Goal: Task Accomplishment & Management: Manage account settings

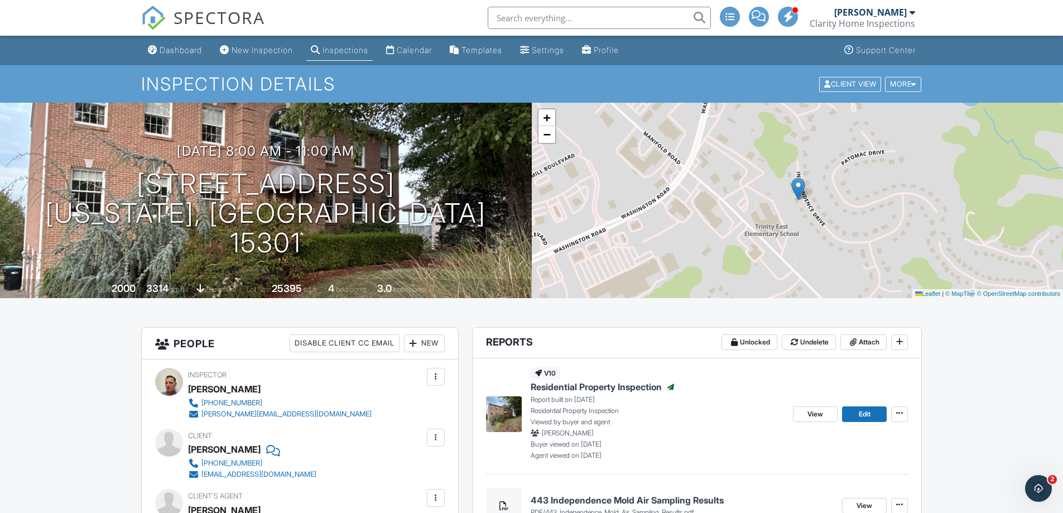
scroll to position [56, 0]
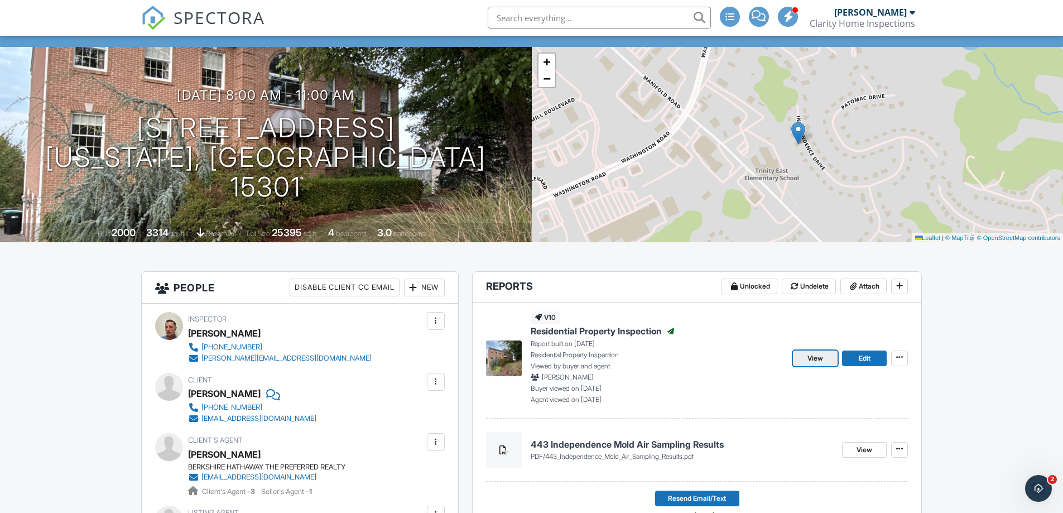
click at [808, 359] on span "View" at bounding box center [815, 358] width 16 height 11
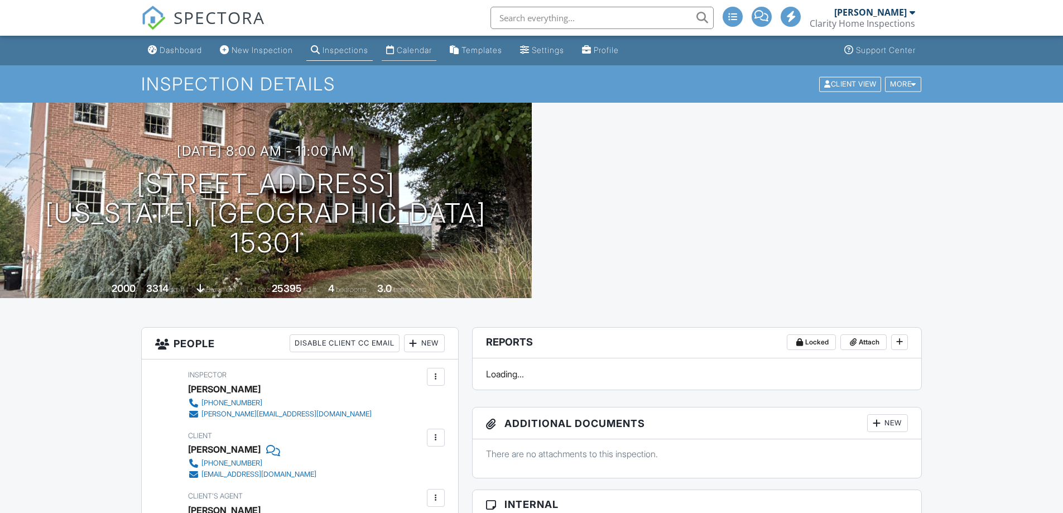
click at [419, 50] on div "Calendar" at bounding box center [414, 49] width 35 height 9
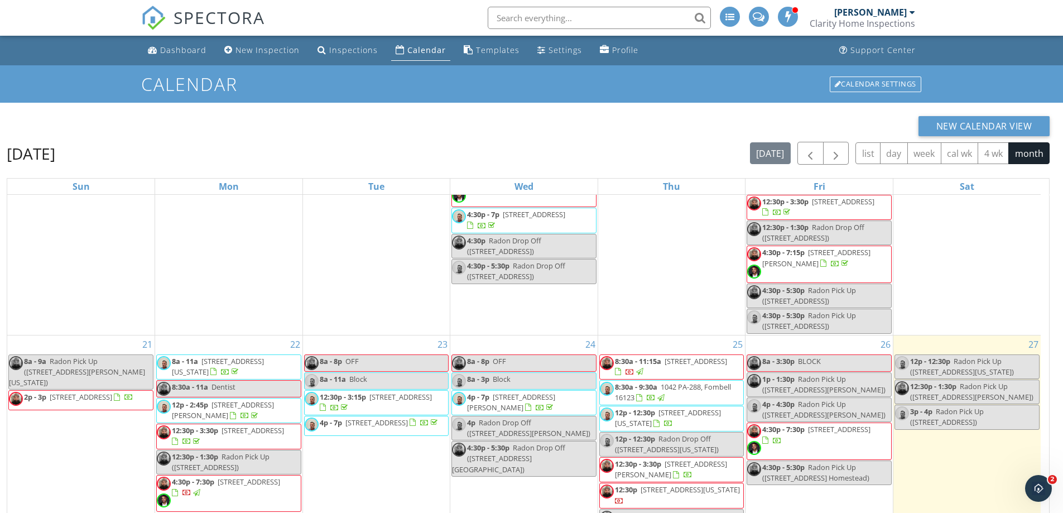
scroll to position [533, 0]
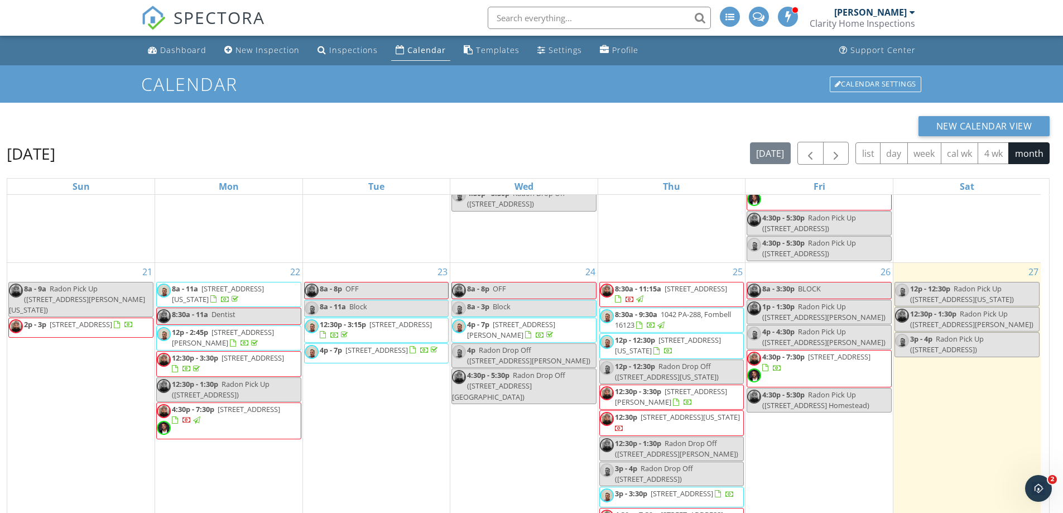
click at [710, 335] on span "433 Independence Blvd, Washington 15301" at bounding box center [668, 345] width 106 height 21
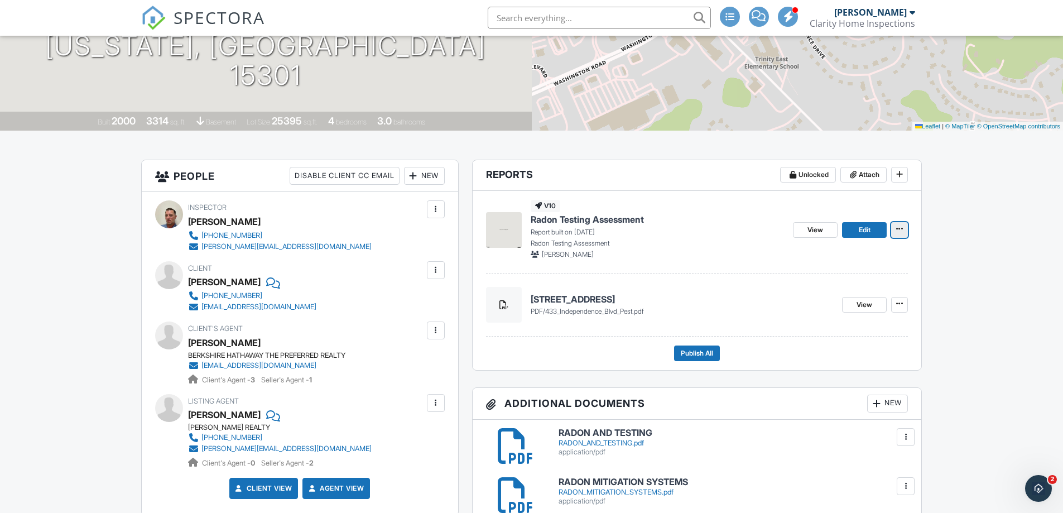
click at [899, 232] on icon at bounding box center [899, 229] width 7 height 8
click at [835, 313] on input "Delete Report" at bounding box center [844, 312] width 114 height 25
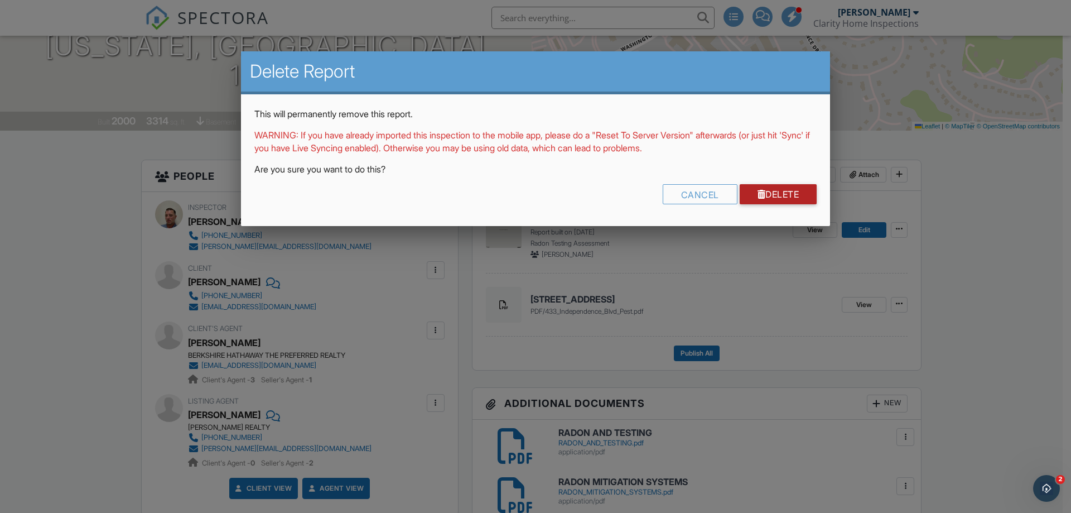
click at [772, 191] on link "Delete" at bounding box center [779, 194] width 78 height 20
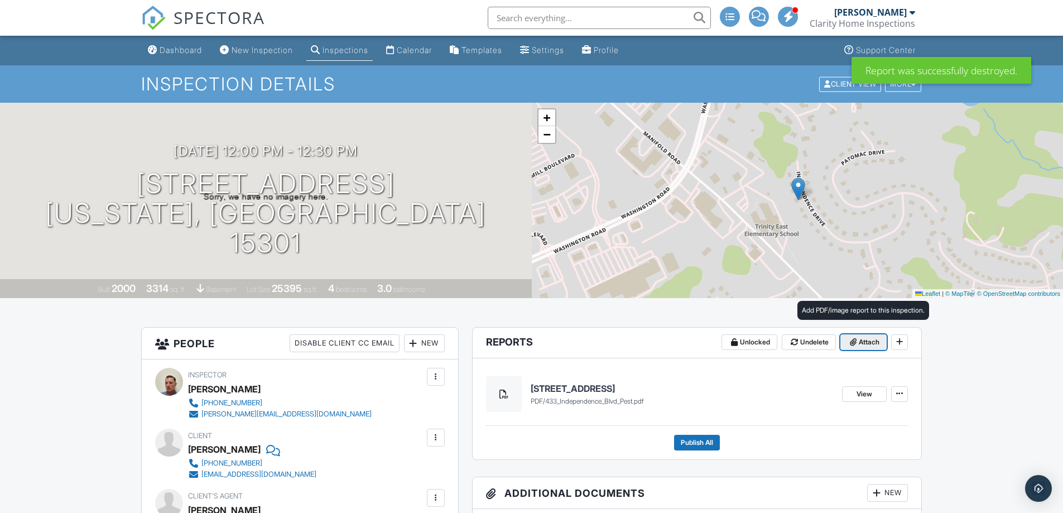
click at [859, 343] on span "Attach" at bounding box center [869, 341] width 21 height 11
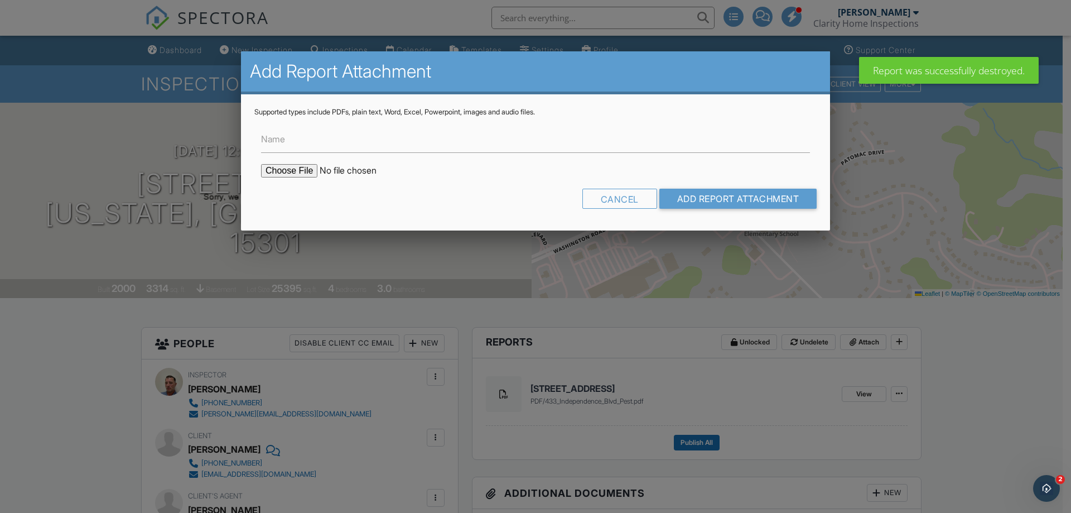
click at [301, 169] on input "file" at bounding box center [356, 170] width 190 height 13
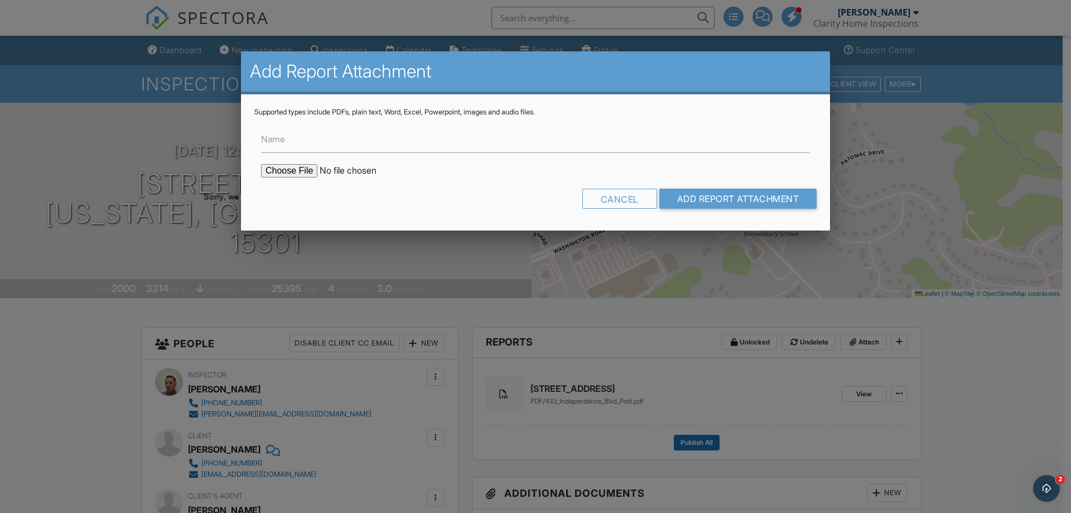
type input "C:\fakepath\433 Independence Blvd Radon Results.pdf"
click at [715, 198] on input "Add Report Attachment" at bounding box center [738, 199] width 158 height 20
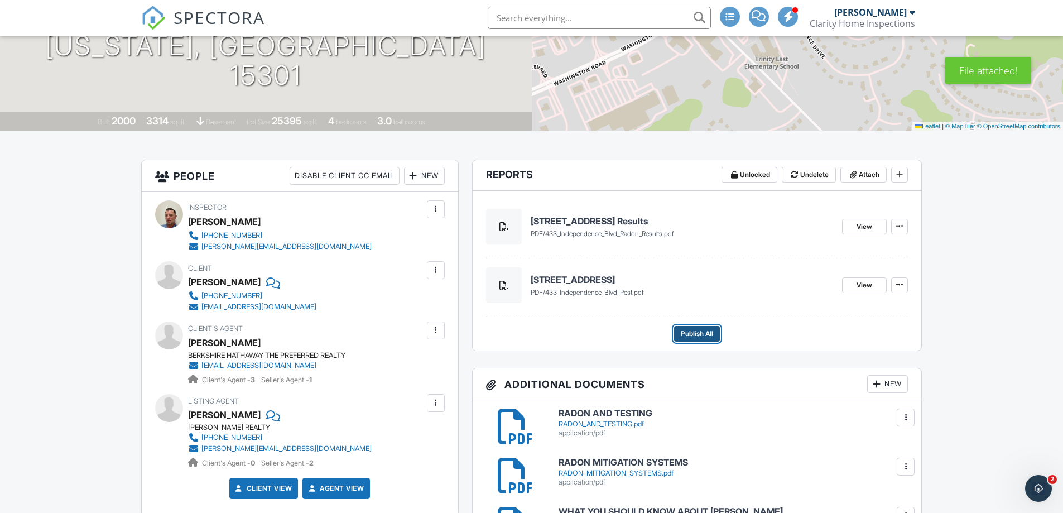
click at [698, 334] on span "Publish All" at bounding box center [697, 333] width 32 height 11
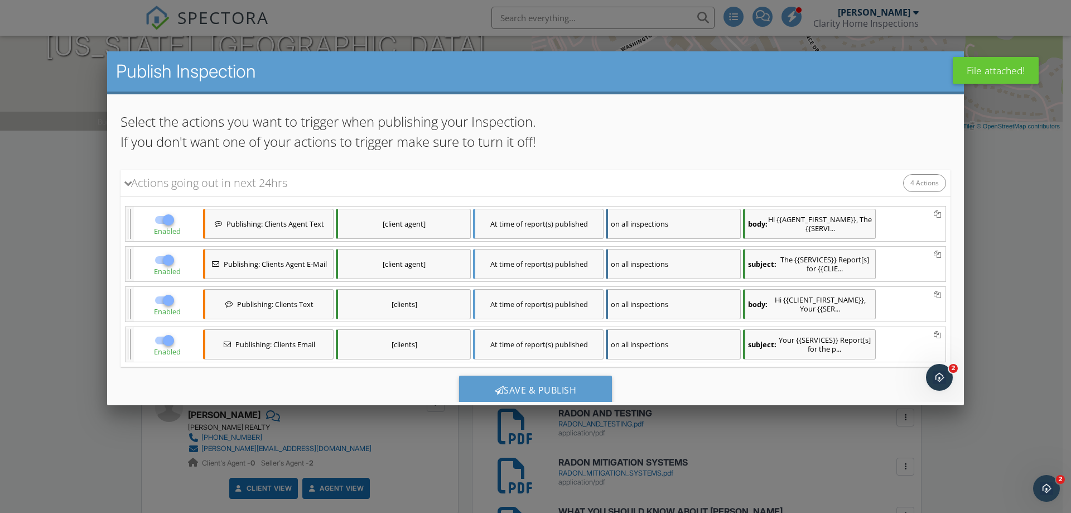
scroll to position [82, 0]
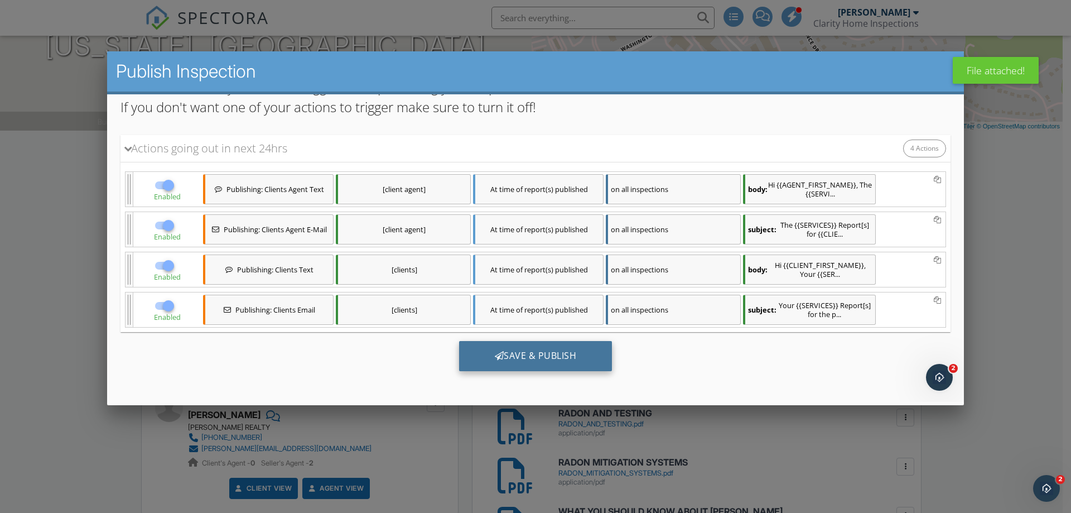
click at [569, 351] on div "Save & Publish" at bounding box center [535, 355] width 153 height 30
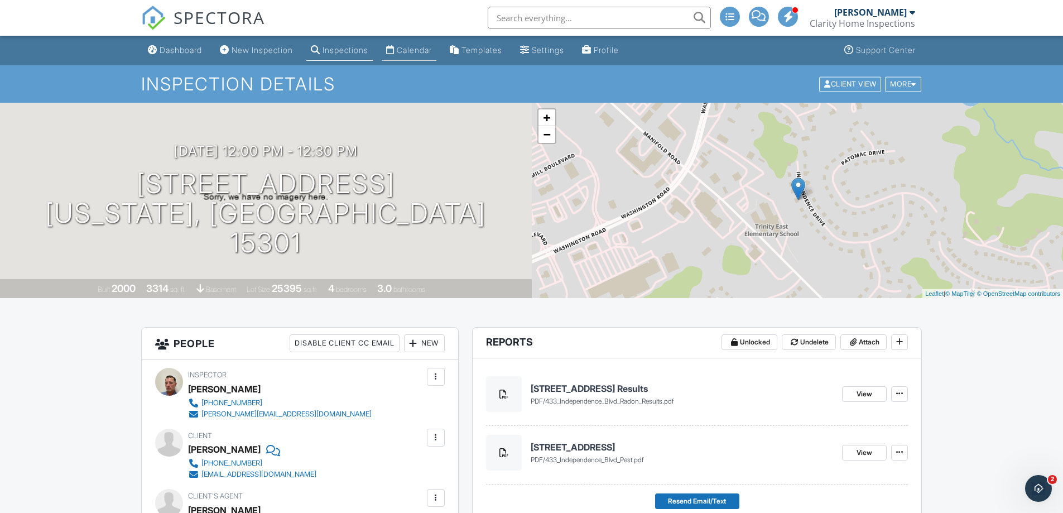
click at [412, 45] on div "Calendar" at bounding box center [414, 49] width 35 height 9
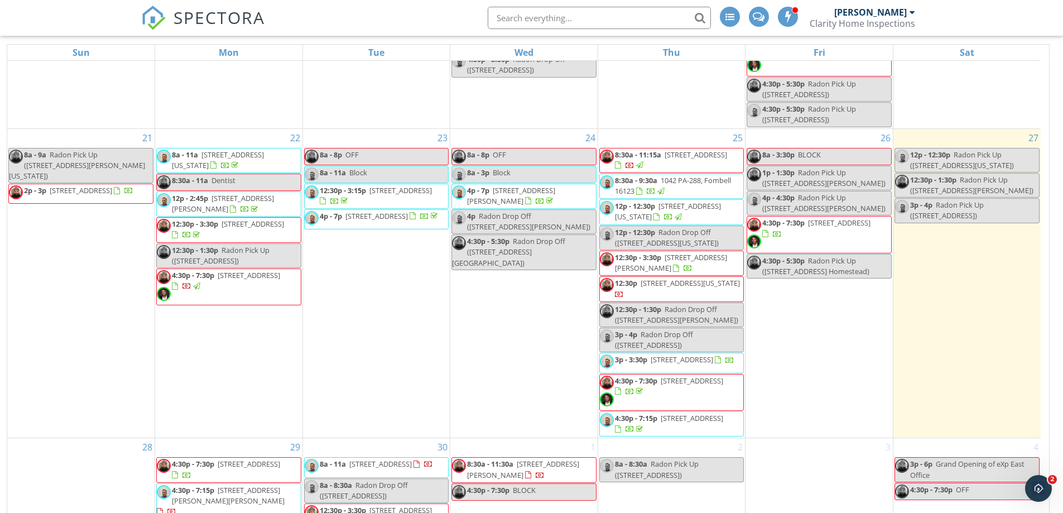
scroll to position [148, 0]
